Goal: Use online tool/utility: Utilize a website feature to perform a specific function

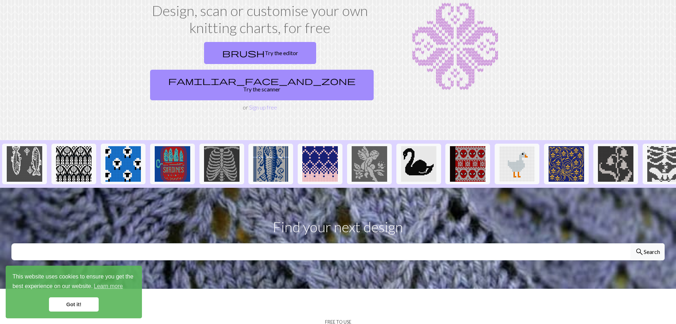
scroll to position [36, 0]
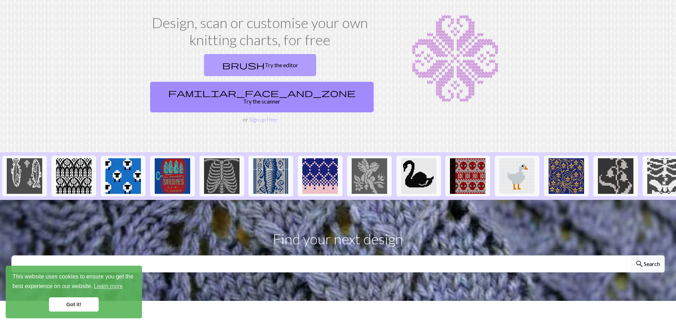
click at [217, 65] on link "brush Try the editor" at bounding box center [260, 65] width 112 height 22
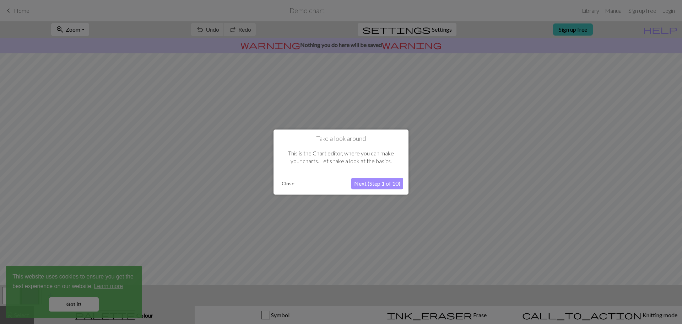
click at [284, 185] on button "Close" at bounding box center [288, 183] width 18 height 11
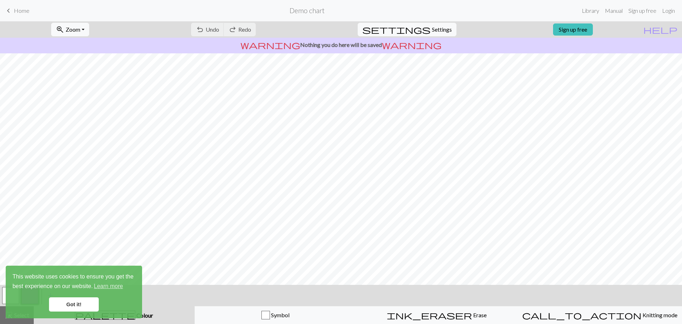
click at [68, 309] on link "Got it!" at bounding box center [74, 304] width 50 height 14
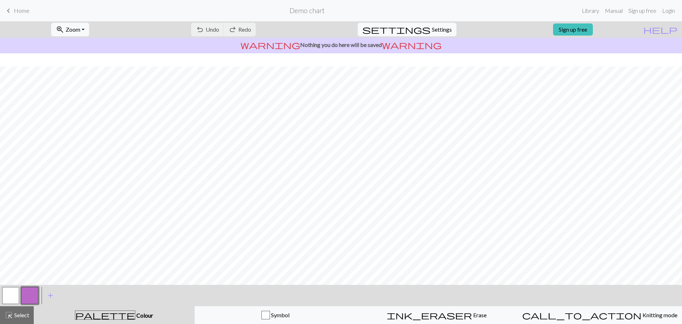
scroll to position [33, 0]
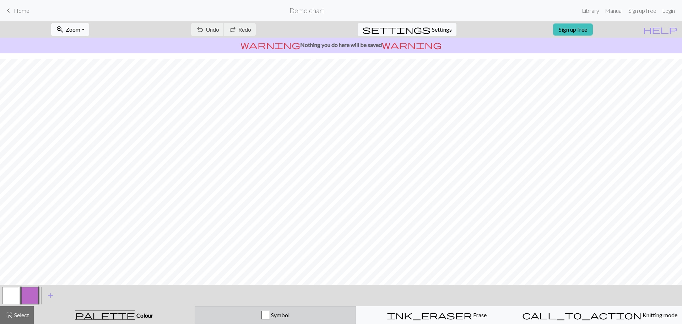
click at [278, 317] on span "Symbol" at bounding box center [280, 314] width 20 height 7
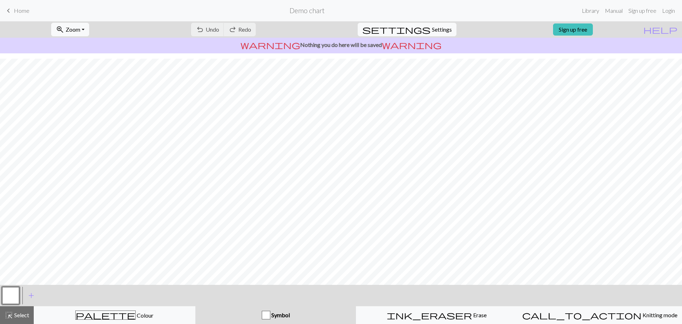
click at [294, 317] on div "Symbol" at bounding box center [276, 314] width 152 height 9
click at [7, 297] on button "button" at bounding box center [10, 295] width 17 height 17
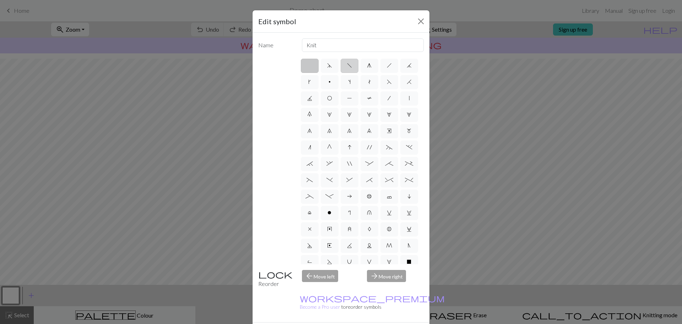
click at [349, 64] on span "f" at bounding box center [349, 65] width 5 height 6
click at [349, 64] on input "f" at bounding box center [349, 63] width 5 height 5
radio input "true"
type input "left leaning decrease"
click at [352, 96] on span "P" at bounding box center [349, 98] width 5 height 6
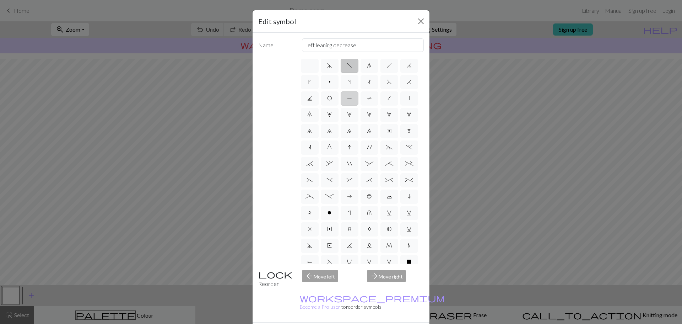
click at [352, 96] on input "P" at bounding box center [349, 96] width 5 height 5
radio input "true"
type input "purl"
click at [332, 98] on span "O" at bounding box center [329, 98] width 5 height 6
click at [332, 98] on input "O" at bounding box center [329, 96] width 5 height 5
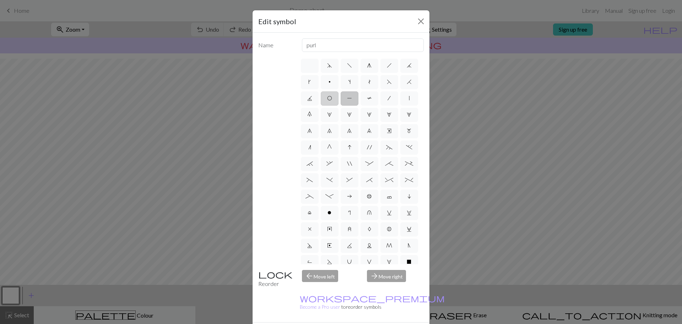
radio input "true"
type input "yo"
click at [367, 101] on span "T" at bounding box center [369, 98] width 5 height 6
click at [367, 98] on input "T" at bounding box center [369, 96] width 5 height 5
radio input "true"
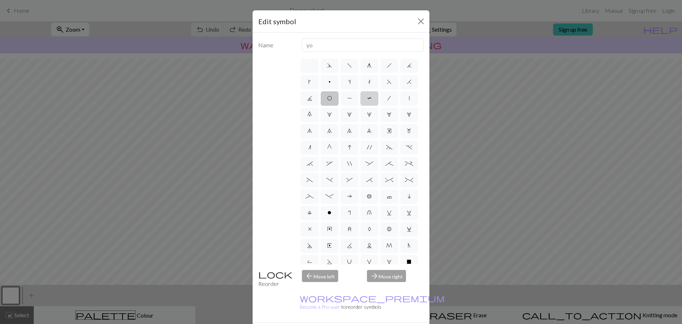
type input "ptbl"
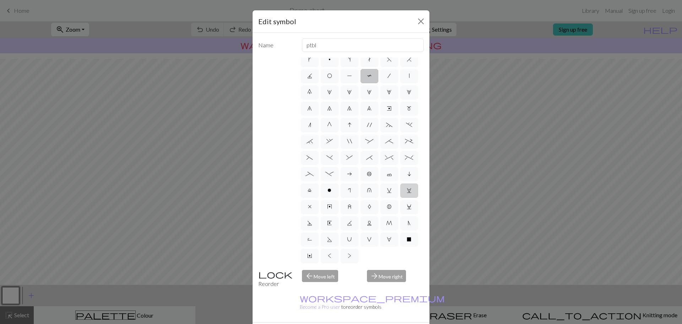
scroll to position [71, 0]
click at [400, 243] on label "X" at bounding box center [409, 239] width 18 height 14
click at [407, 257] on input "X" at bounding box center [409, 259] width 5 height 5
radio input "true"
type input "no stitch"
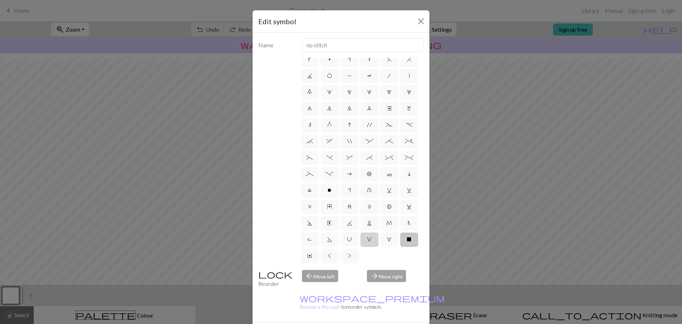
click at [367, 237] on span "V" at bounding box center [369, 239] width 5 height 6
click at [367, 257] on input "V" at bounding box center [369, 259] width 5 height 5
radio input "true"
type input "sl1 purlwise"
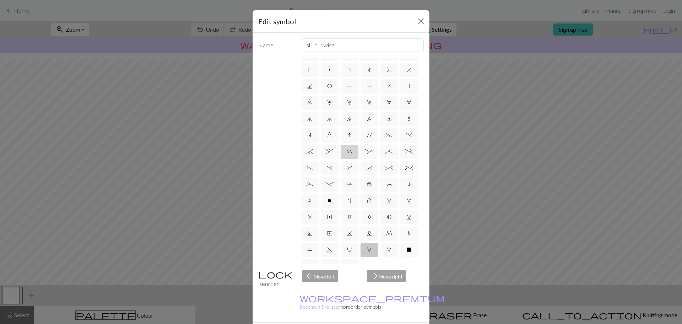
scroll to position [0, 0]
click at [338, 115] on label "1" at bounding box center [330, 114] width 18 height 14
click at [332, 115] on input "1" at bounding box center [329, 112] width 5 height 5
radio input "true"
type input "increase 1"
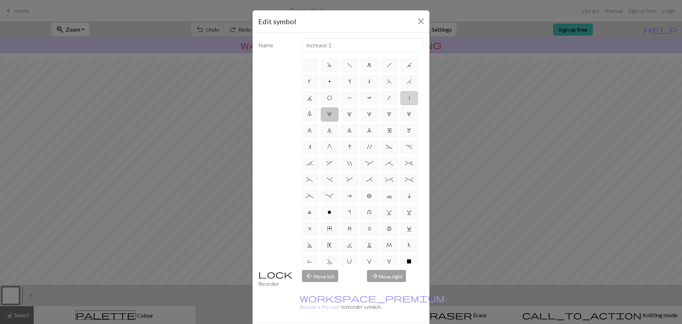
click at [409, 100] on span "|" at bounding box center [409, 98] width 1 height 6
click at [409, 98] on input "|" at bounding box center [411, 96] width 5 height 5
radio input "true"
type input "slip stitch"
click at [380, 105] on label "/" at bounding box center [389, 98] width 18 height 14
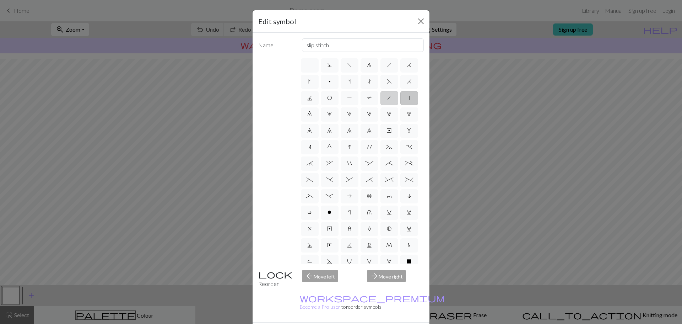
click at [387, 98] on input "/" at bounding box center [389, 96] width 5 height 5
radio input "true"
type input "right leaning decrease"
click at [367, 100] on span "T" at bounding box center [369, 98] width 5 height 6
click at [367, 98] on input "T" at bounding box center [369, 96] width 5 height 5
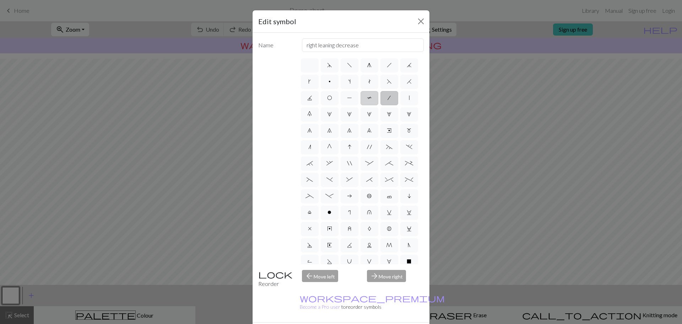
radio input "true"
type input "ptbl"
click at [302, 64] on label at bounding box center [310, 66] width 18 height 14
click at [310, 64] on input "radio" at bounding box center [312, 63] width 5 height 5
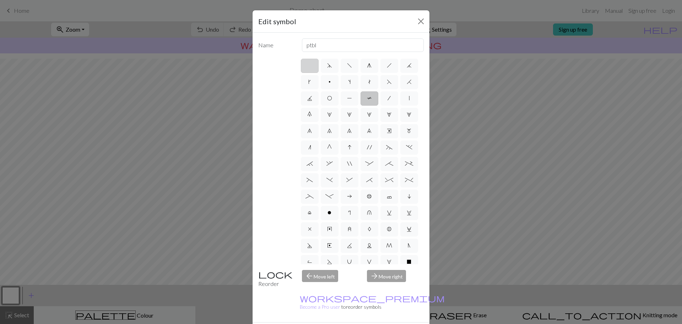
radio input "true"
type input "Knit"
click at [418, 23] on button "Close" at bounding box center [420, 21] width 11 height 11
